Goal: Go to known website: Go to known website

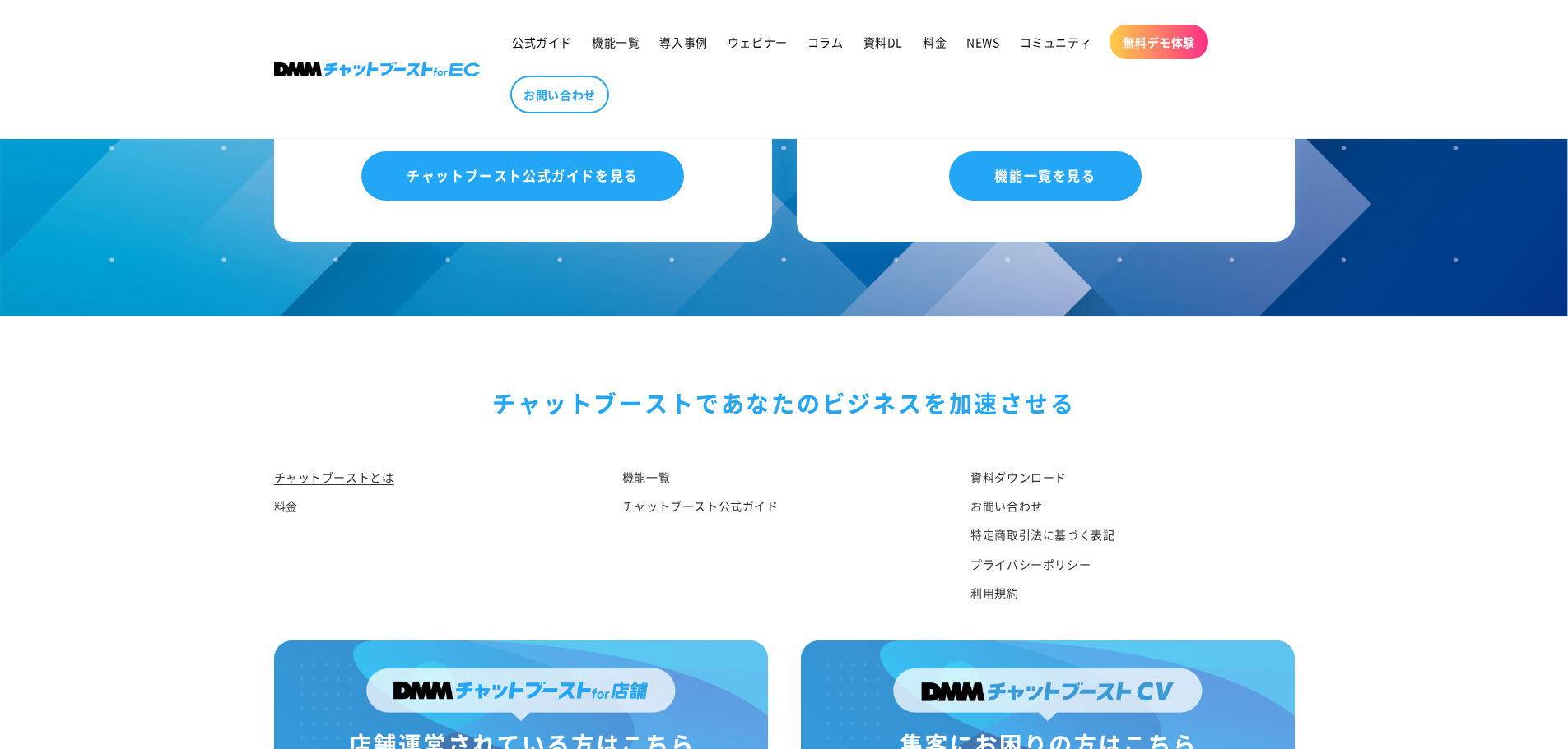
scroll to position [8553, 0]
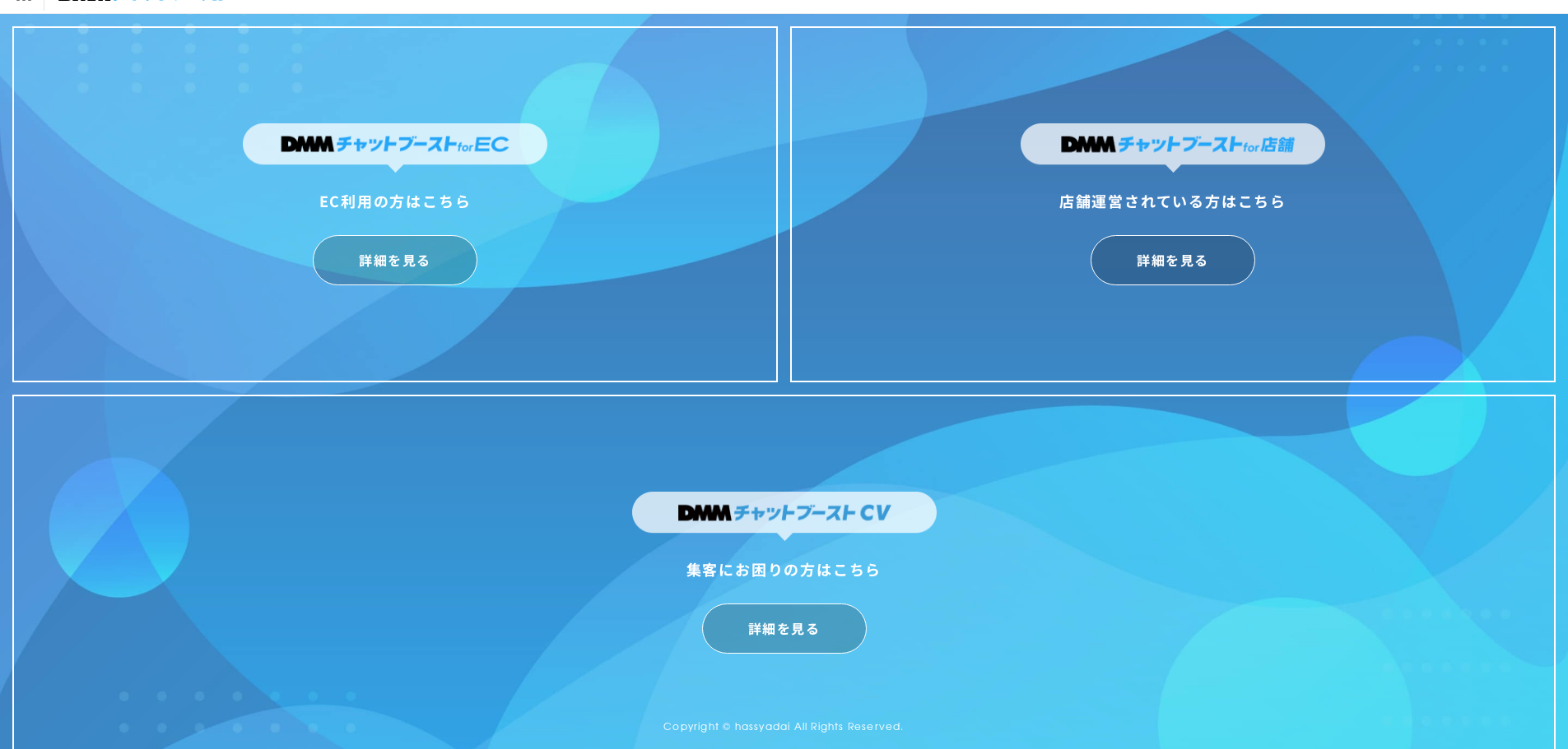
scroll to position [40, 0]
